Goal: Navigation & Orientation: Find specific page/section

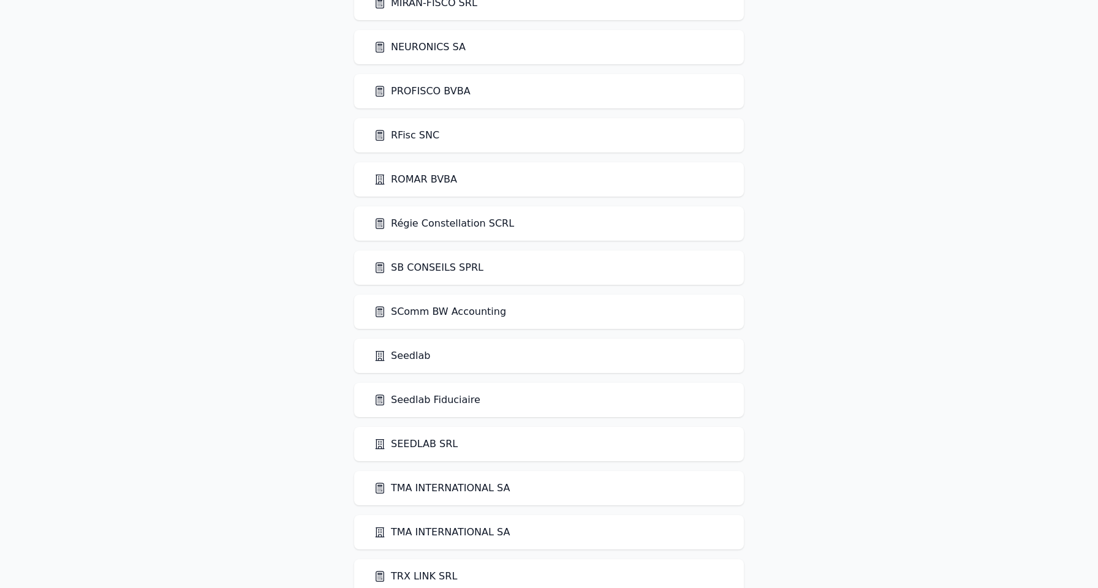
scroll to position [2081, 0]
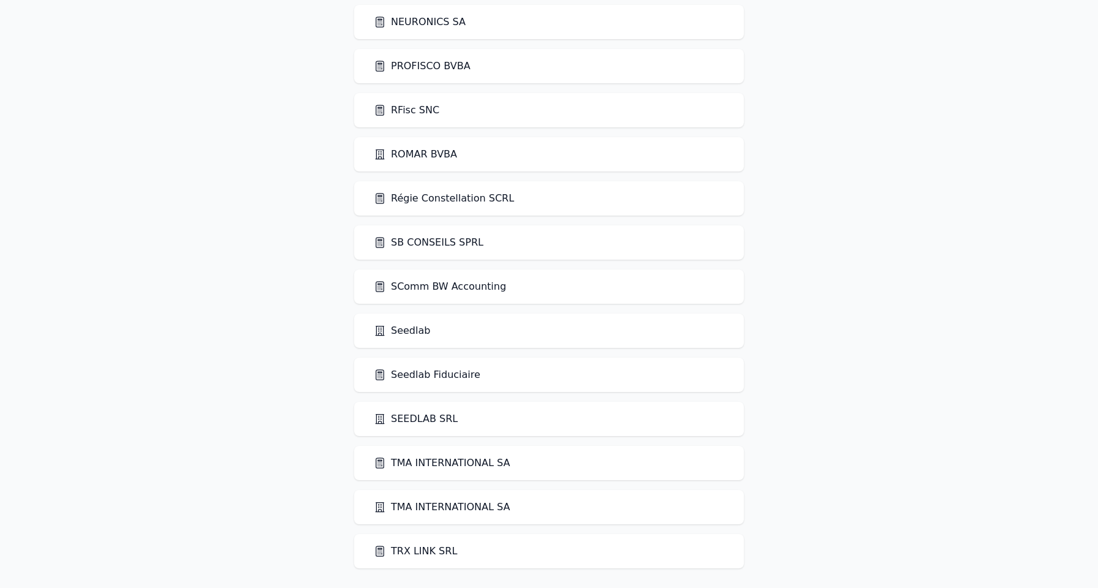
click at [411, 333] on link "Seedlab" at bounding box center [402, 330] width 56 height 15
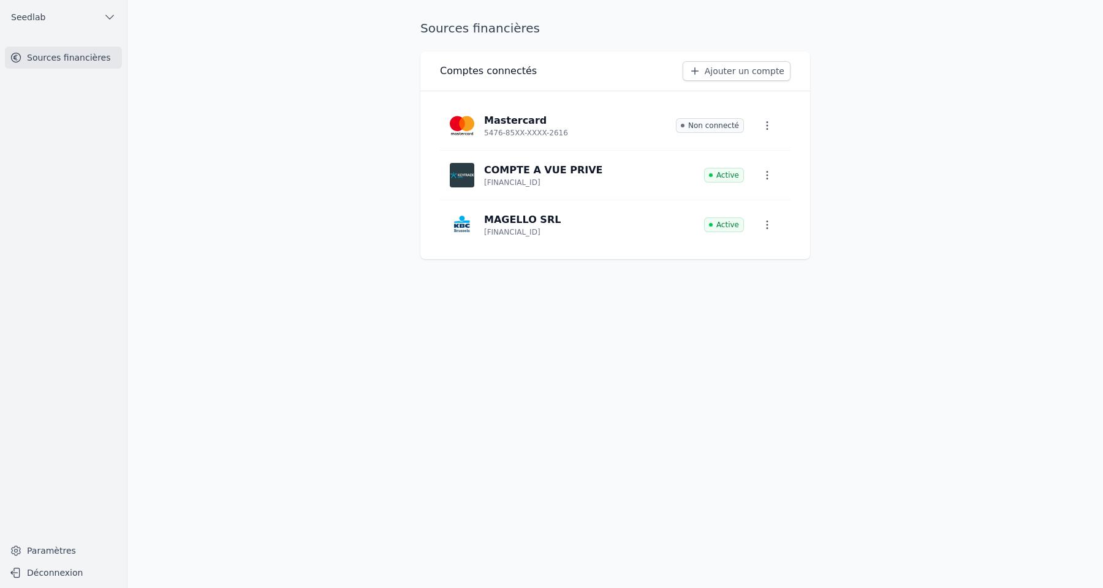
click at [257, 289] on main "Sources financières Comptes connectés Ajouter un compte Mastercard 5476-85XX-XX…" at bounding box center [551, 294] width 1103 height 588
click at [69, 550] on link "Paramètres" at bounding box center [63, 551] width 117 height 20
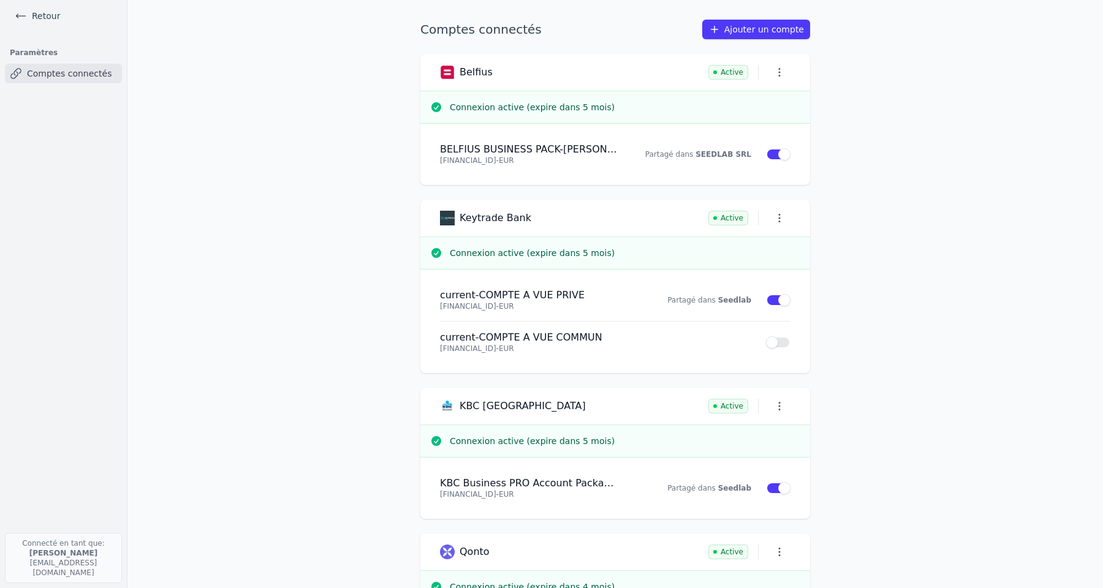
click at [774, 29] on link "Ajouter un compte" at bounding box center [756, 30] width 108 height 20
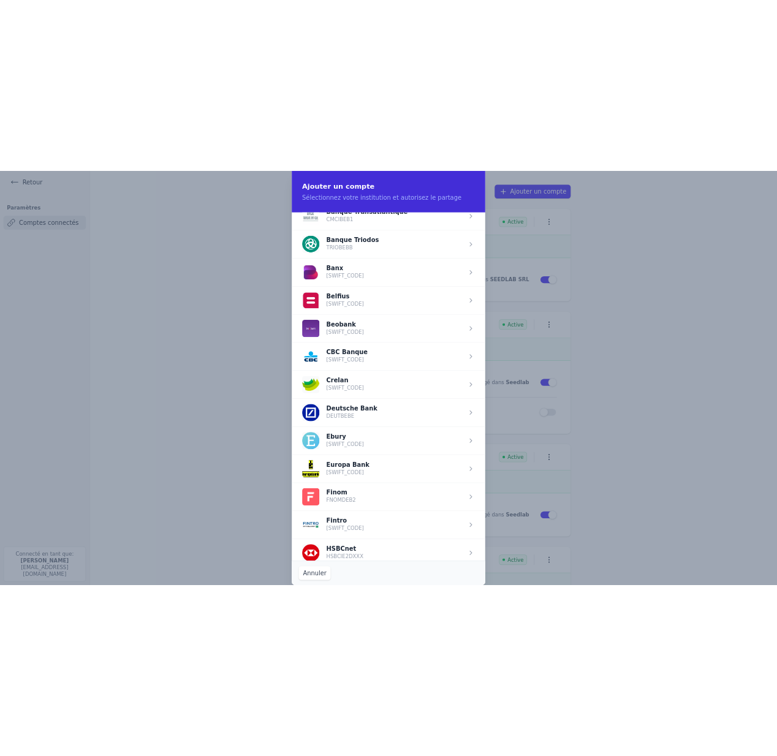
scroll to position [336, 0]
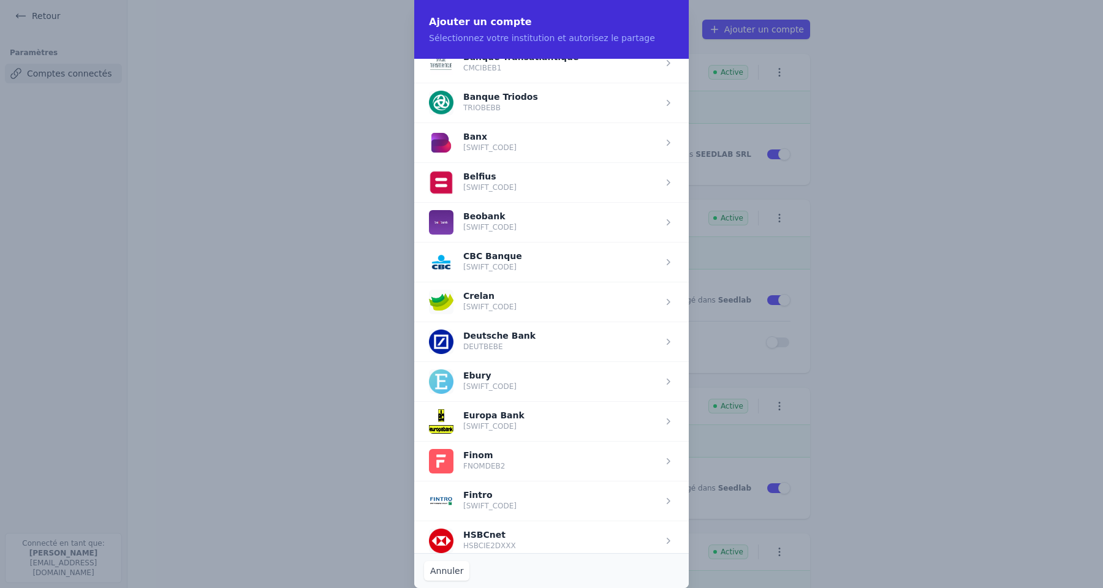
click at [439, 570] on button "Annuler" at bounding box center [446, 571] width 45 height 20
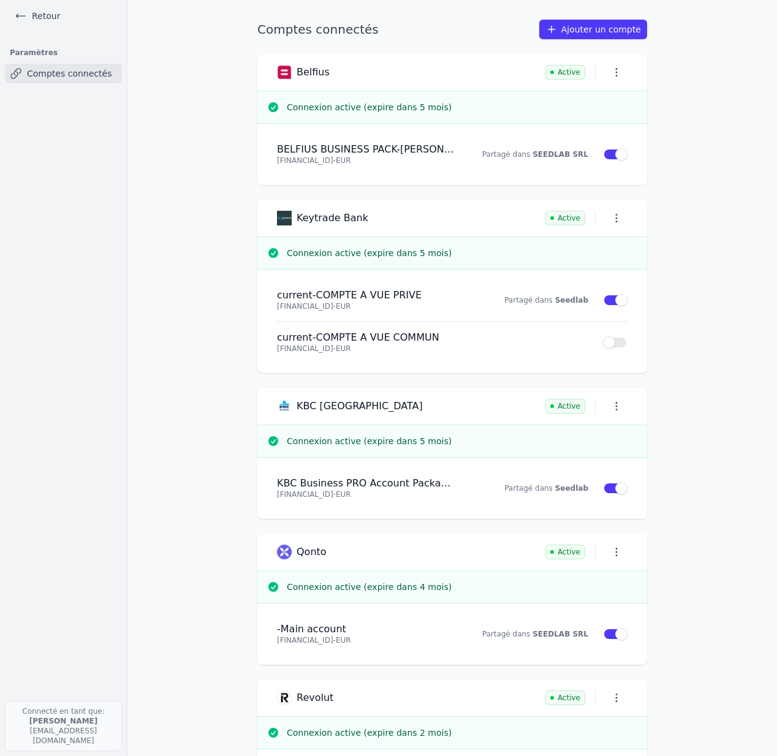
click at [43, 15] on link "Retour" at bounding box center [37, 15] width 55 height 17
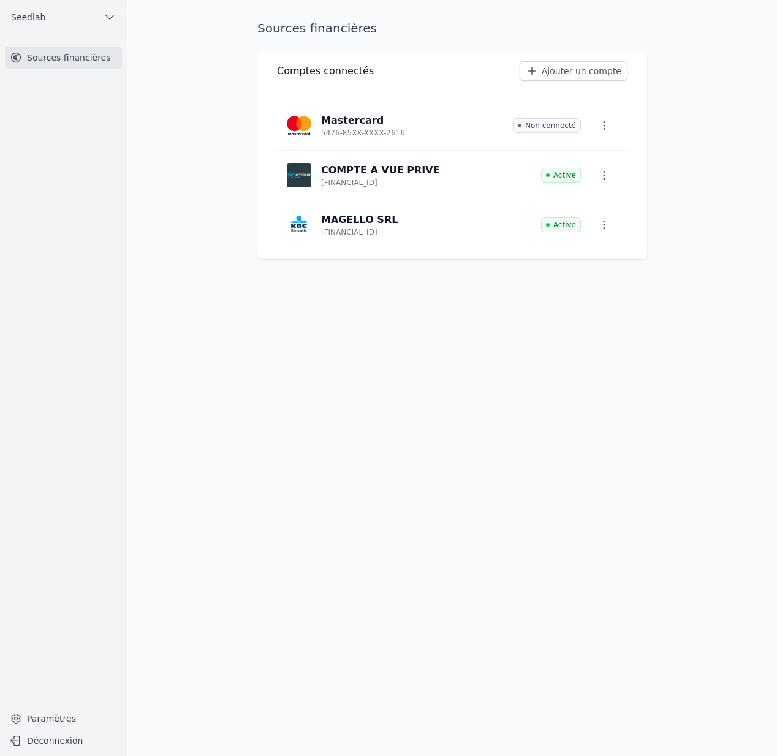
click at [43, 15] on span "Seedlab" at bounding box center [28, 17] width 34 height 12
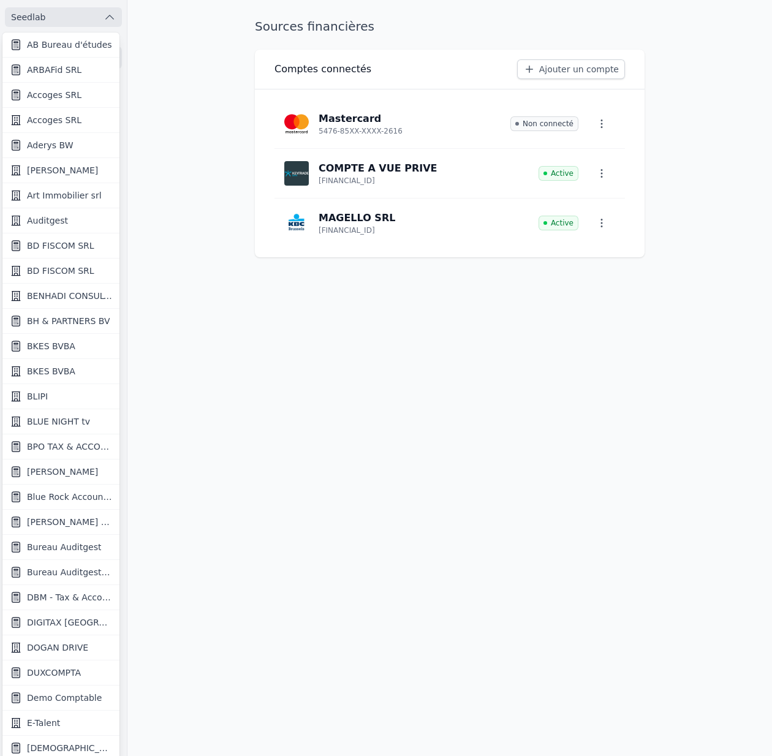
click at [75, 550] on span "Bureau Auditgest" at bounding box center [64, 547] width 74 height 12
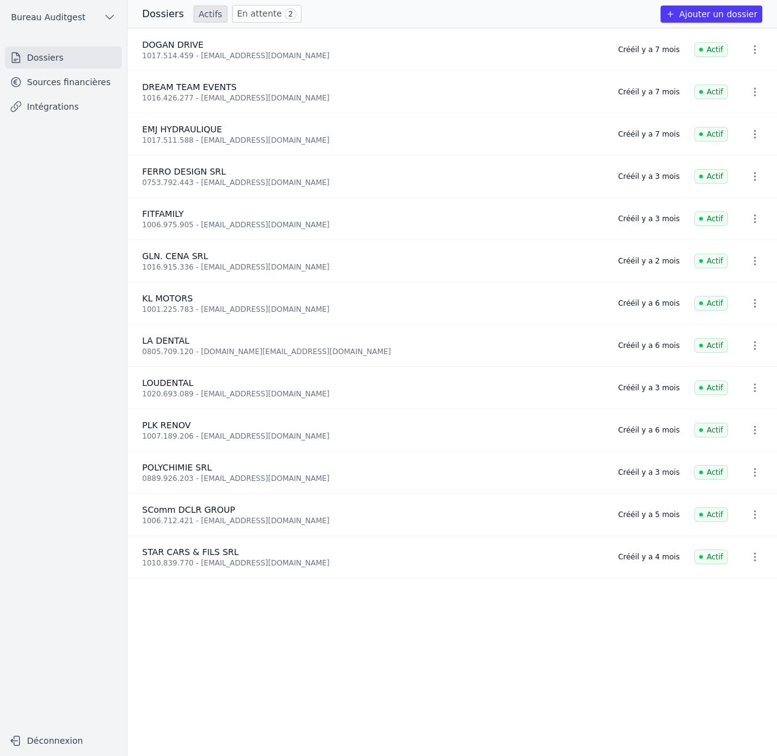
click at [99, 85] on link "Sources financières" at bounding box center [63, 82] width 117 height 22
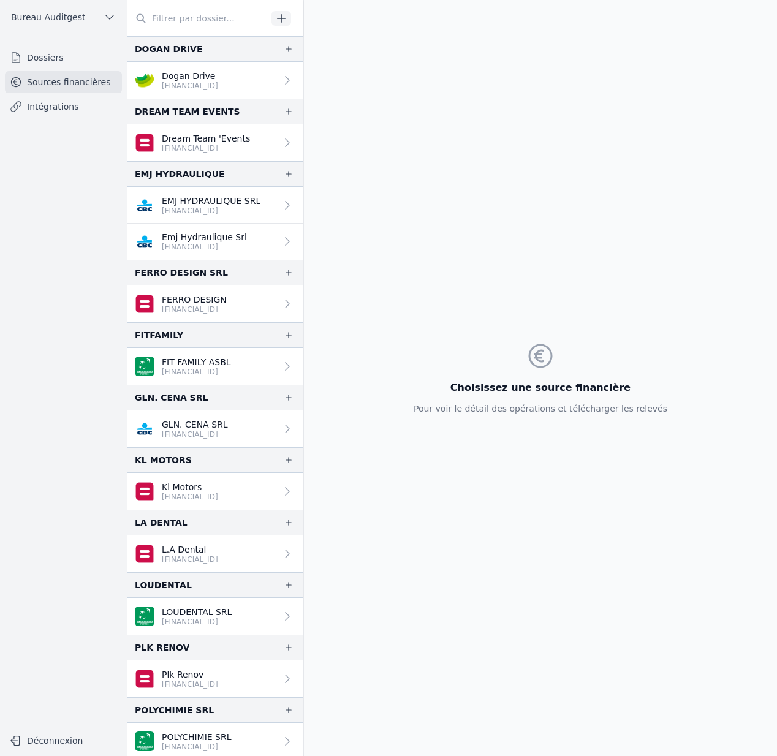
click at [232, 202] on p "EMJ HYDRAULIQUE SRL" at bounding box center [211, 201] width 99 height 12
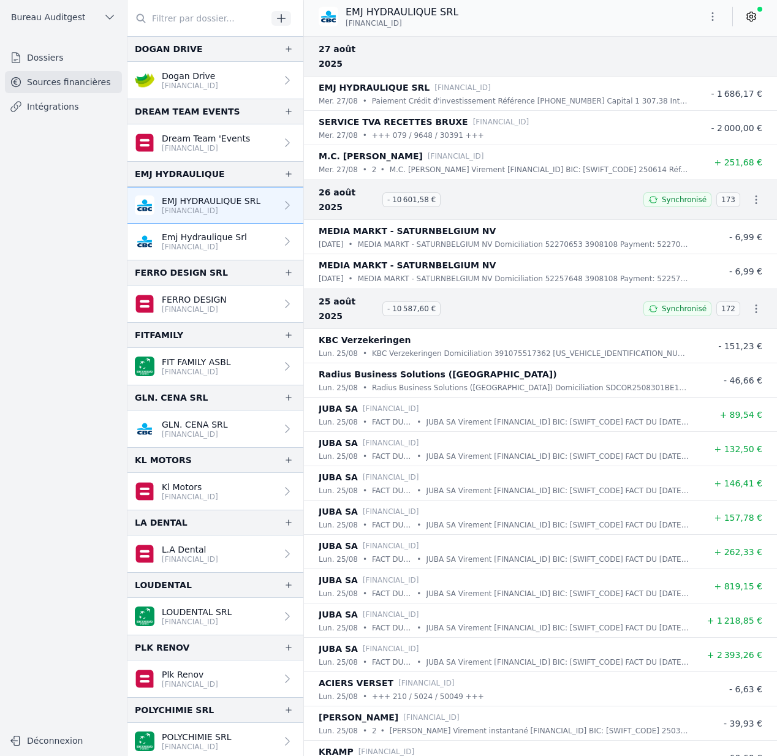
click at [228, 236] on p "Emj Hydraulique Srl" at bounding box center [204, 237] width 85 height 12
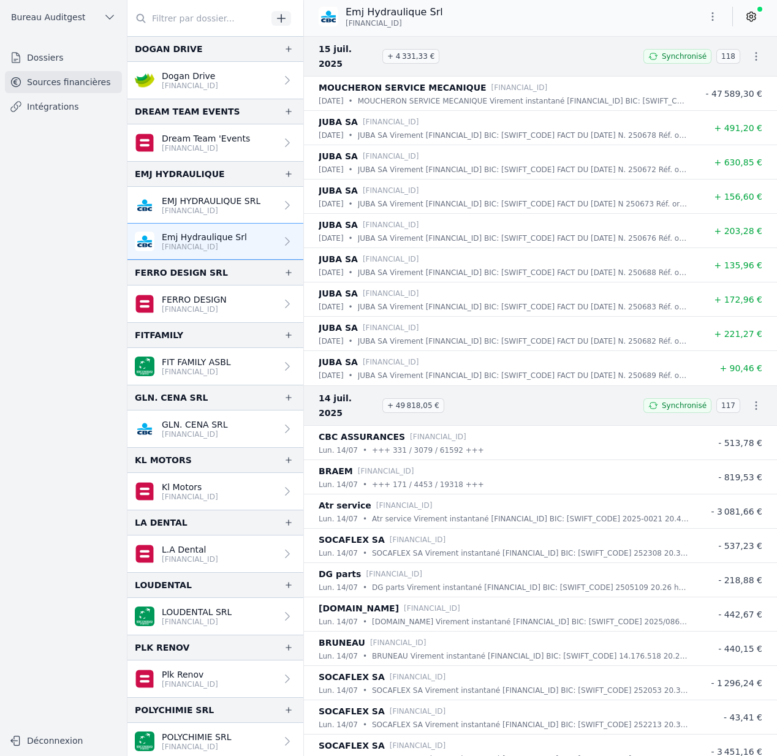
click at [224, 208] on p "[FINANCIAL_ID]" at bounding box center [211, 211] width 99 height 10
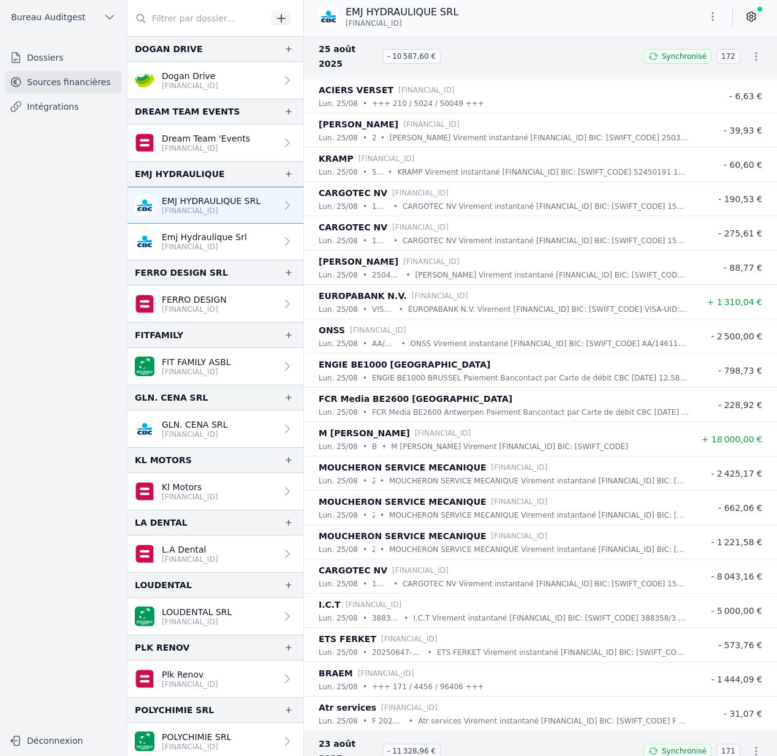
scroll to position [581, 0]
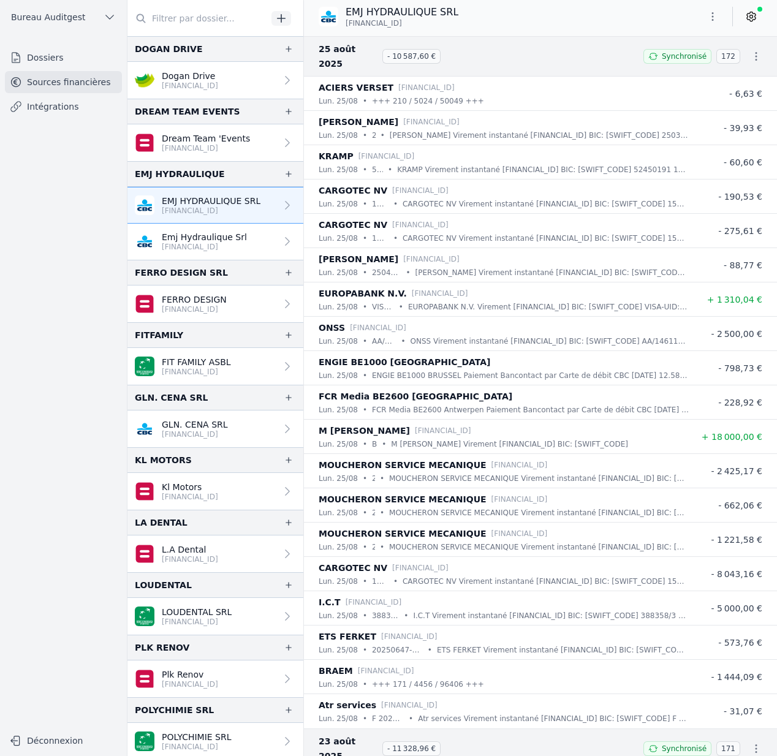
click at [741, 20] on link at bounding box center [751, 17] width 22 height 20
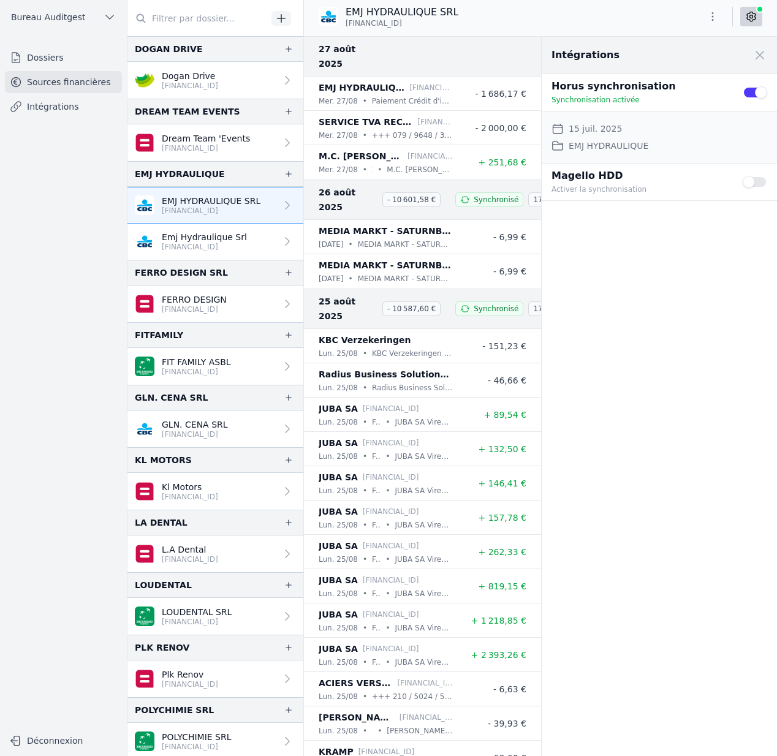
click at [746, 18] on icon at bounding box center [751, 16] width 12 height 12
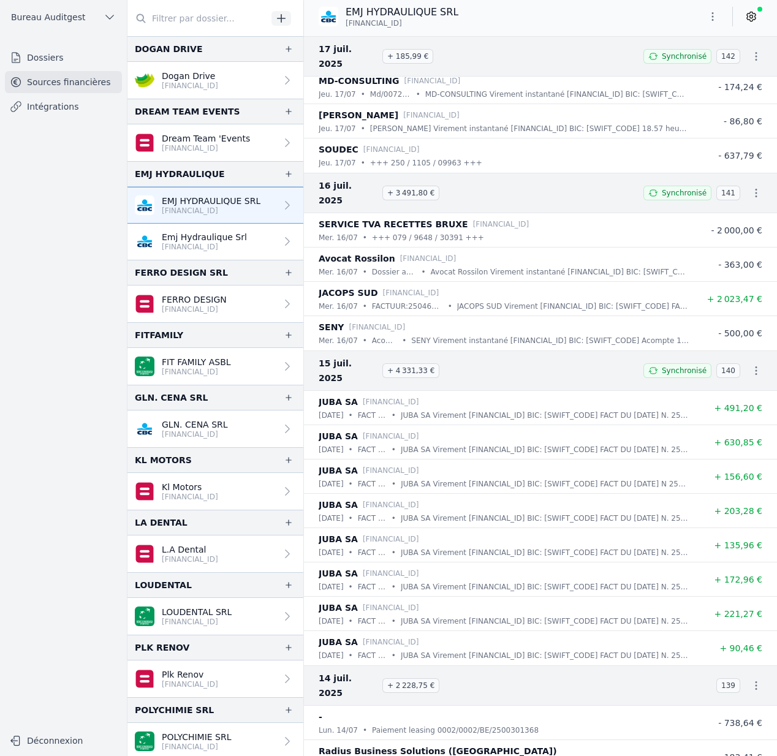
scroll to position [8012, 0]
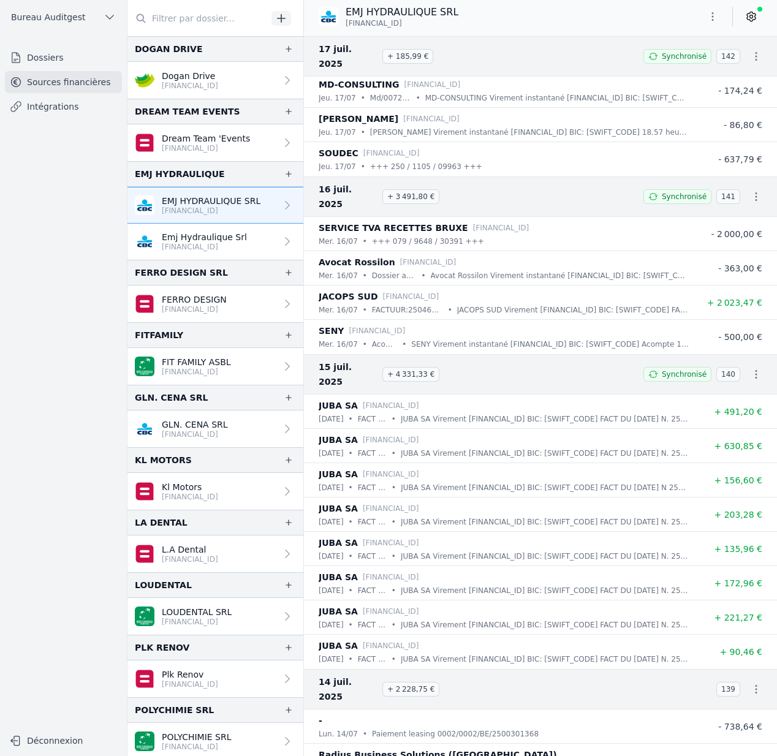
click at [254, 234] on link "Emj Hydraulique Srl [FINANCIAL_ID]" at bounding box center [215, 242] width 176 height 36
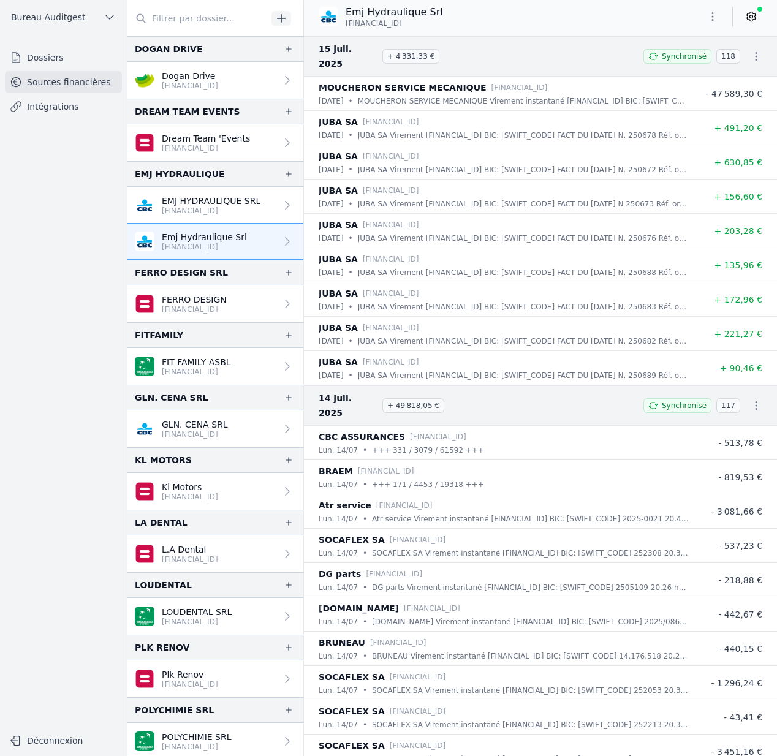
click at [252, 199] on p "EMJ HYDRAULIQUE SRL" at bounding box center [211, 201] width 99 height 12
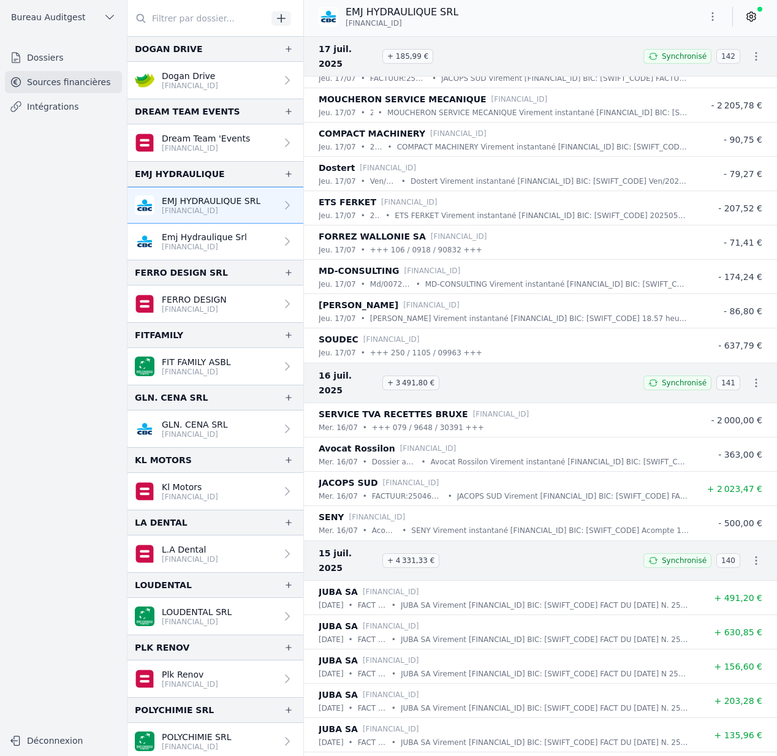
scroll to position [7967, 0]
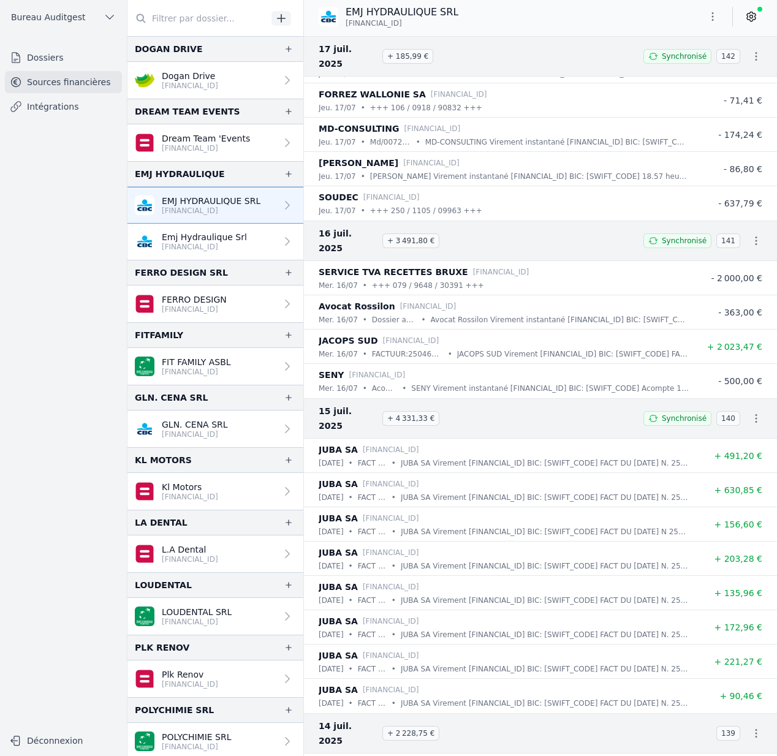
click at [261, 243] on link "Emj Hydraulique Srl [FINANCIAL_ID]" at bounding box center [215, 242] width 176 height 36
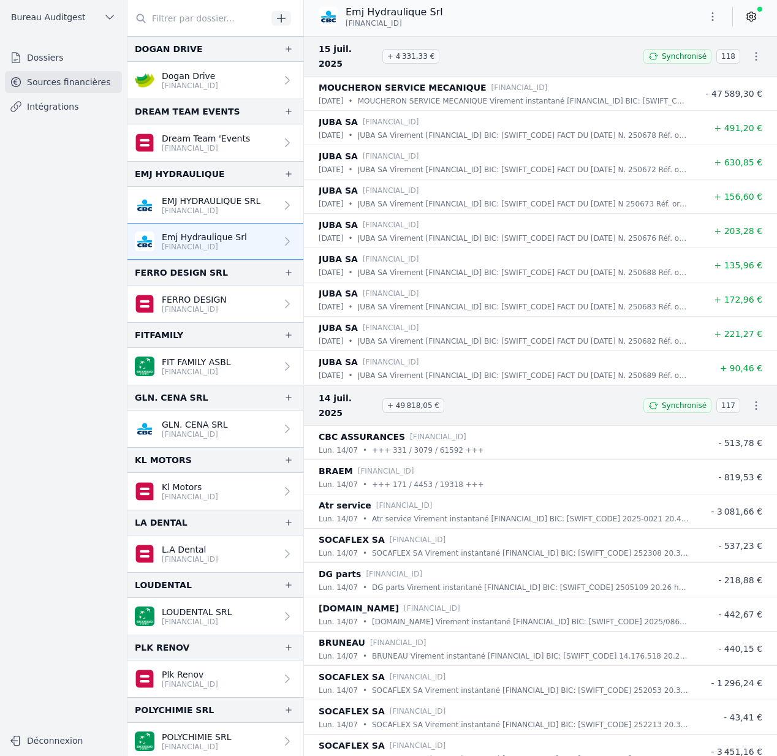
click at [250, 203] on p "EMJ HYDRAULIQUE SRL" at bounding box center [211, 201] width 99 height 12
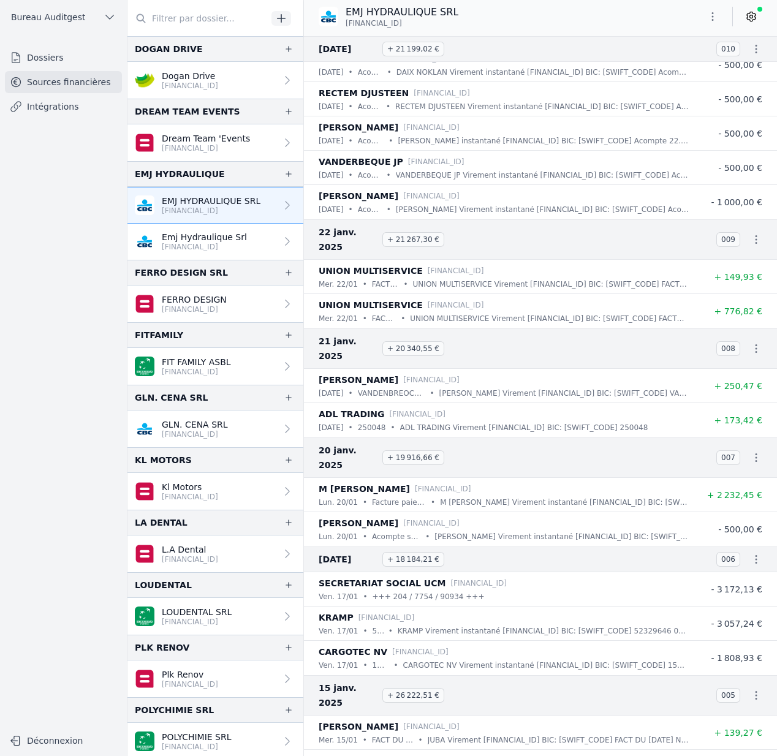
scroll to position [34502, 0]
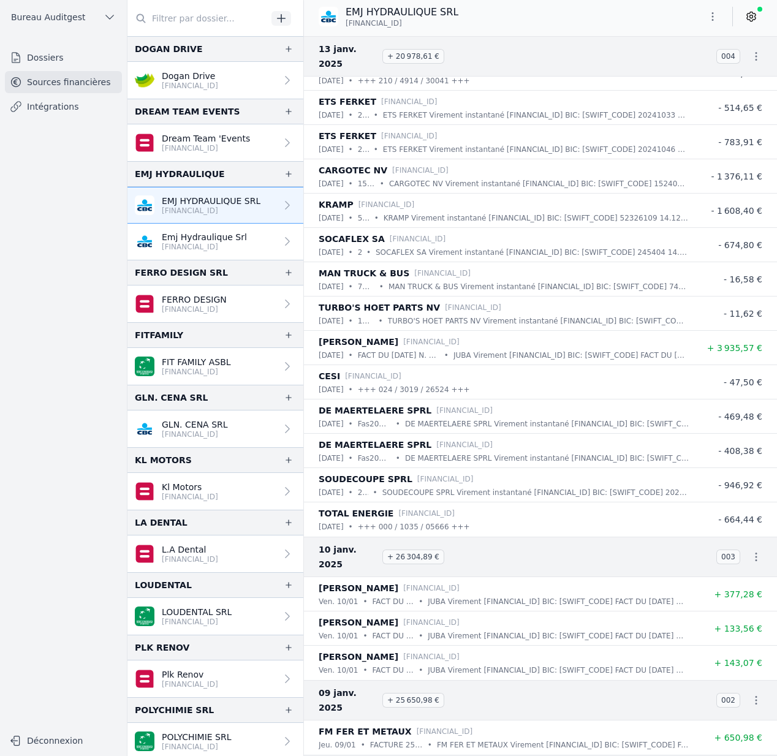
click at [276, 236] on div at bounding box center [284, 241] width 17 height 12
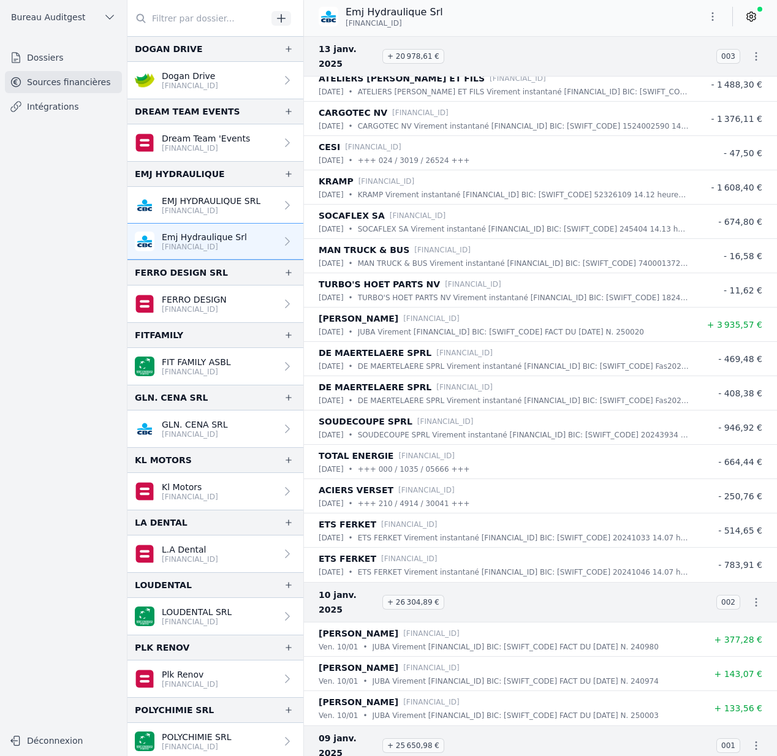
scroll to position [29801, 0]
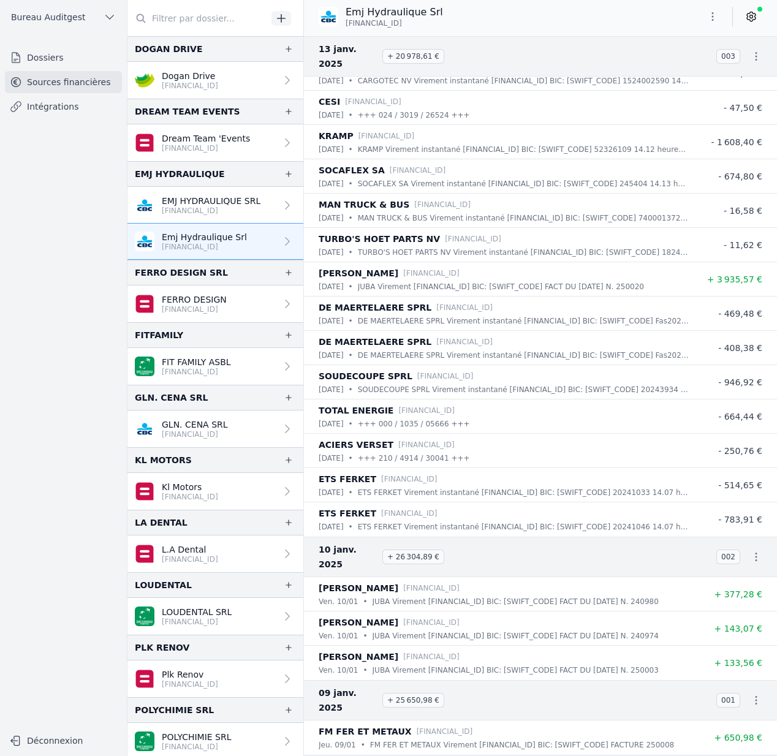
click at [257, 198] on p "EMJ HYDRAULIQUE SRL" at bounding box center [211, 201] width 99 height 12
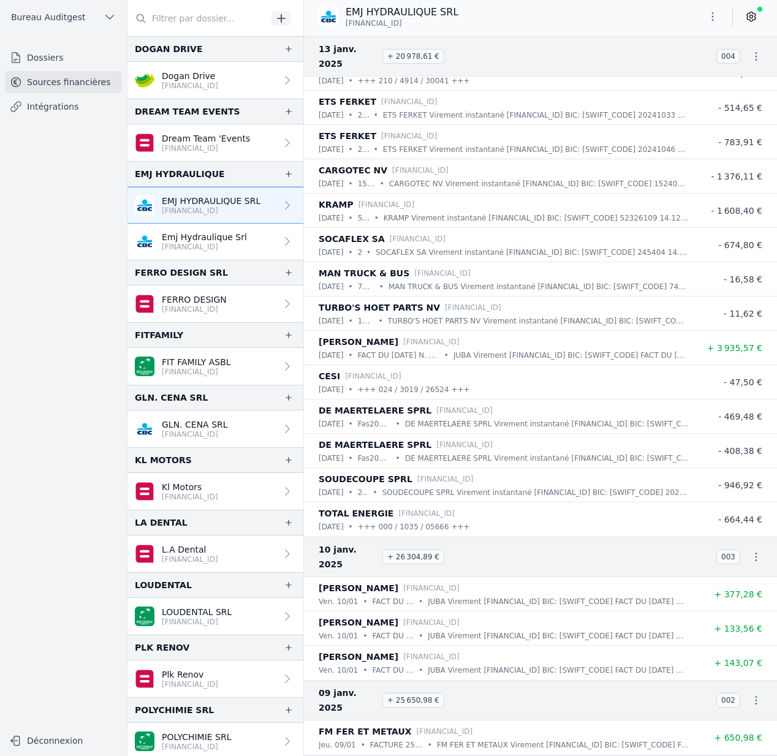
click at [66, 17] on span "Bureau Auditgest" at bounding box center [48, 17] width 74 height 12
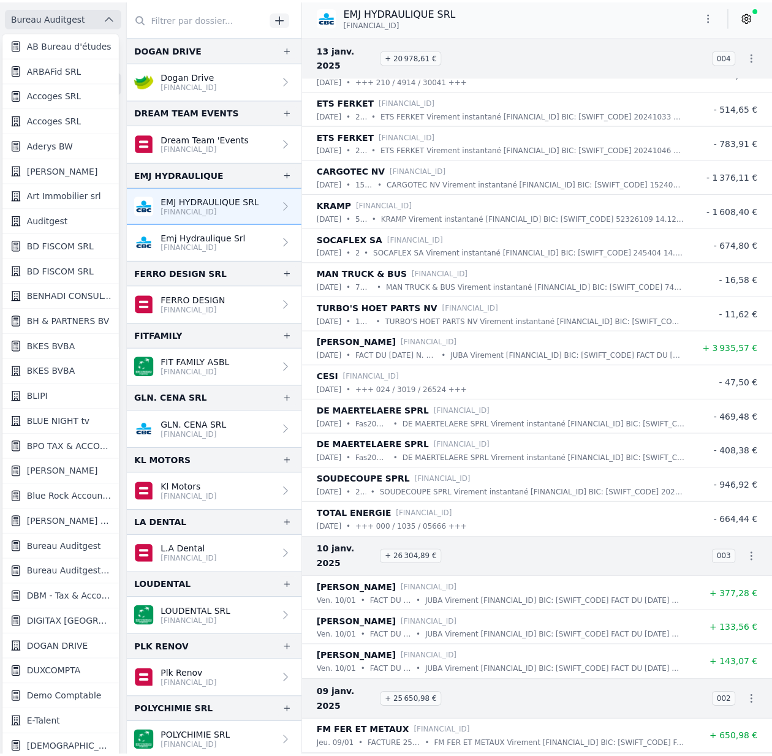
scroll to position [2, 0]
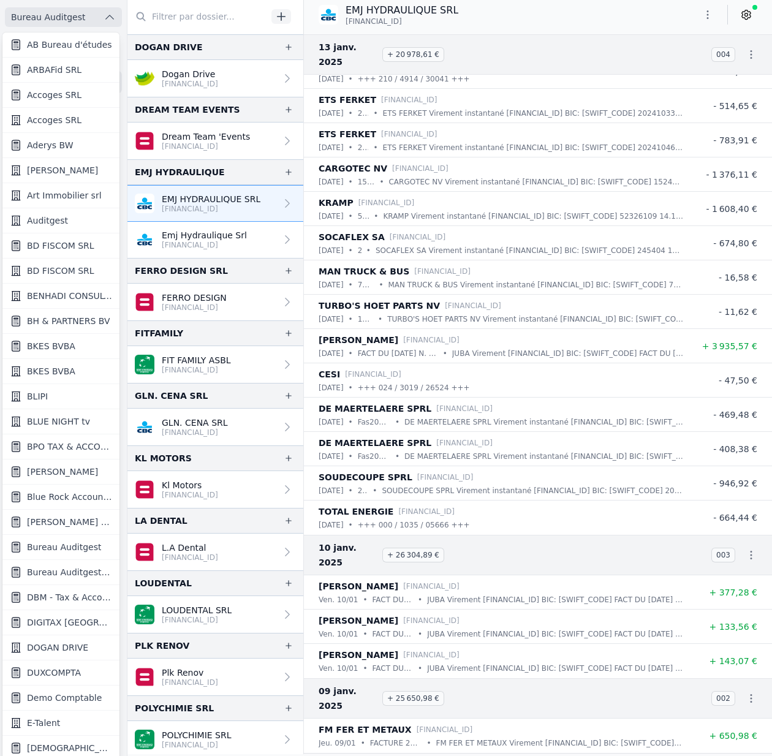
click at [66, 17] on div at bounding box center [386, 378] width 772 height 756
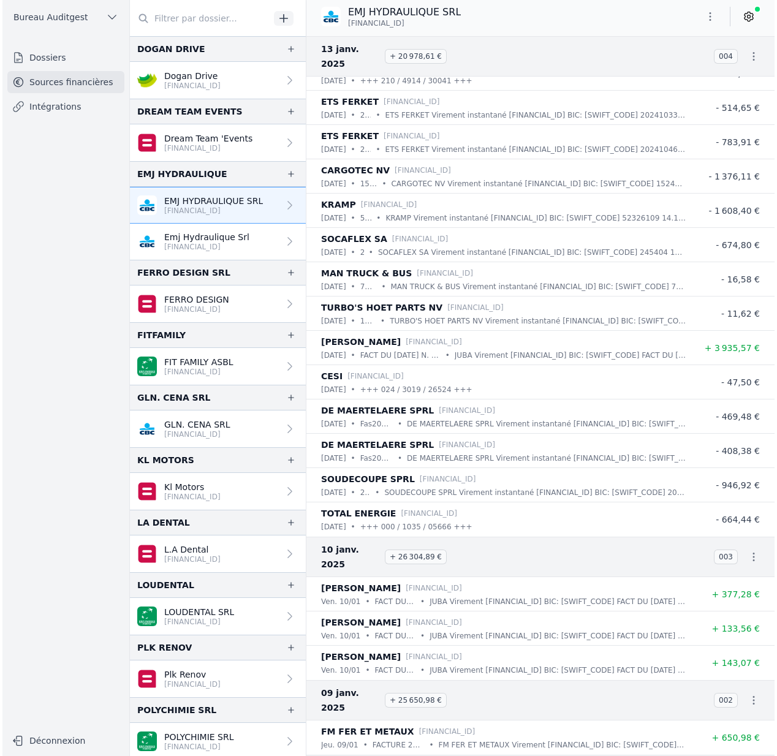
scroll to position [0, 0]
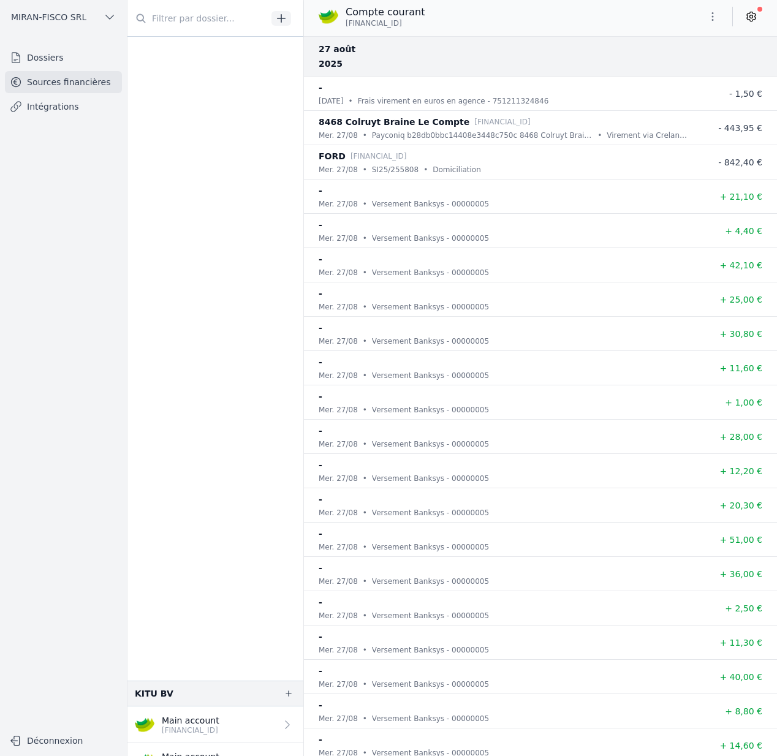
scroll to position [784, 0]
